Goal: Task Accomplishment & Management: Manage account settings

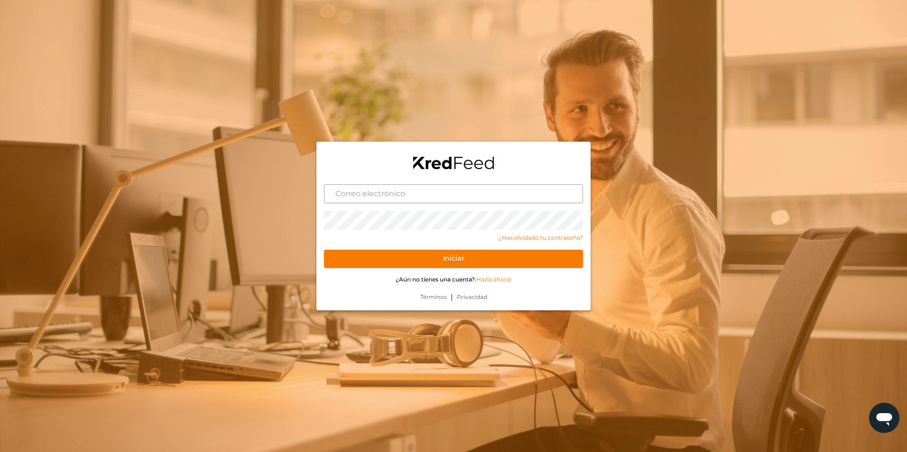
click at [436, 187] on input "text" at bounding box center [453, 194] width 259 height 19
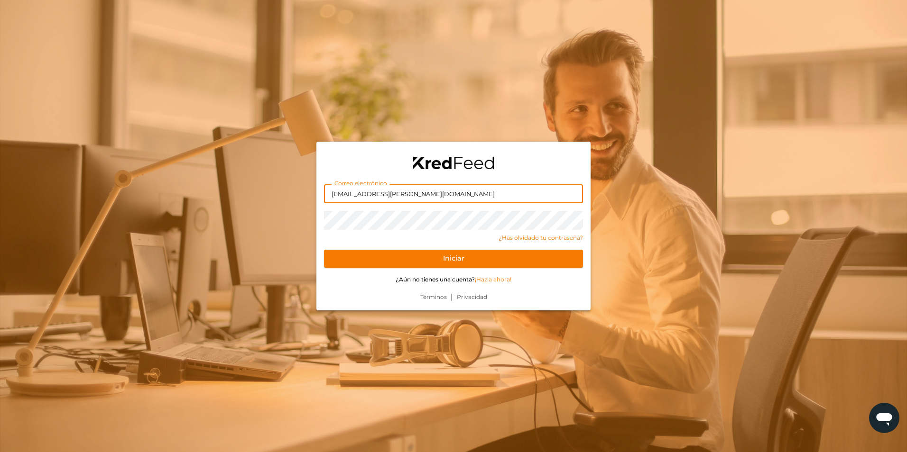
type input "[EMAIL_ADDRESS][PERSON_NAME][DOMAIN_NAME]"
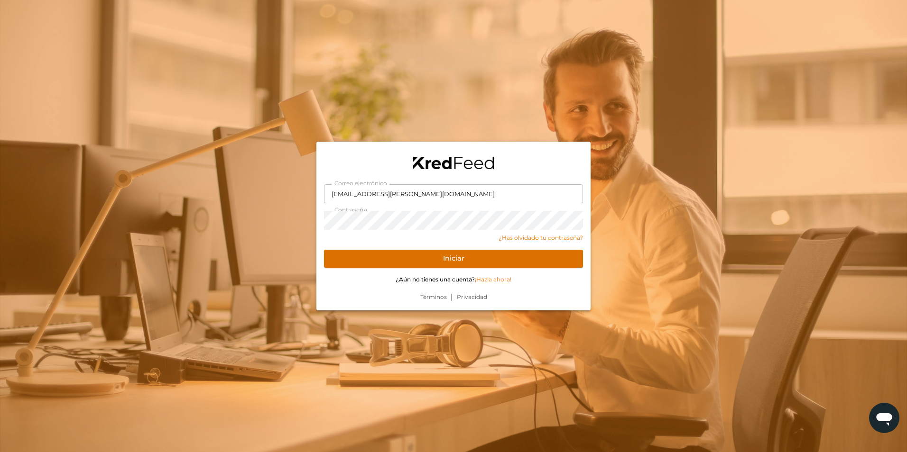
click at [541, 256] on button "Iniciar" at bounding box center [453, 259] width 259 height 18
